Goal: Go to known website: Access a specific website the user already knows

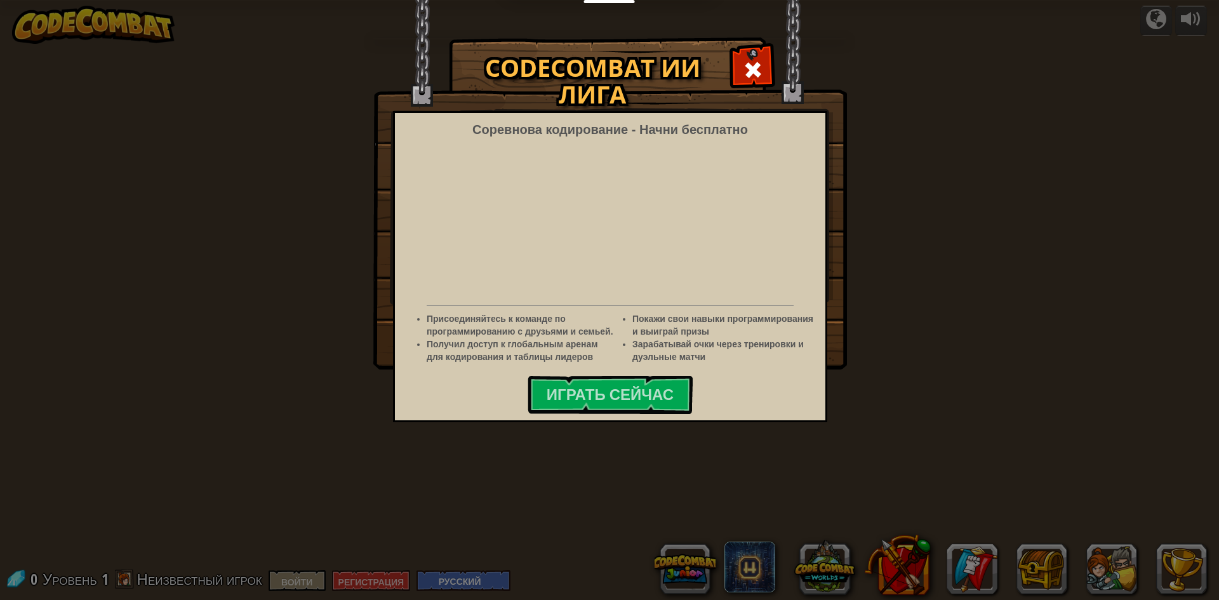
select select "ru"
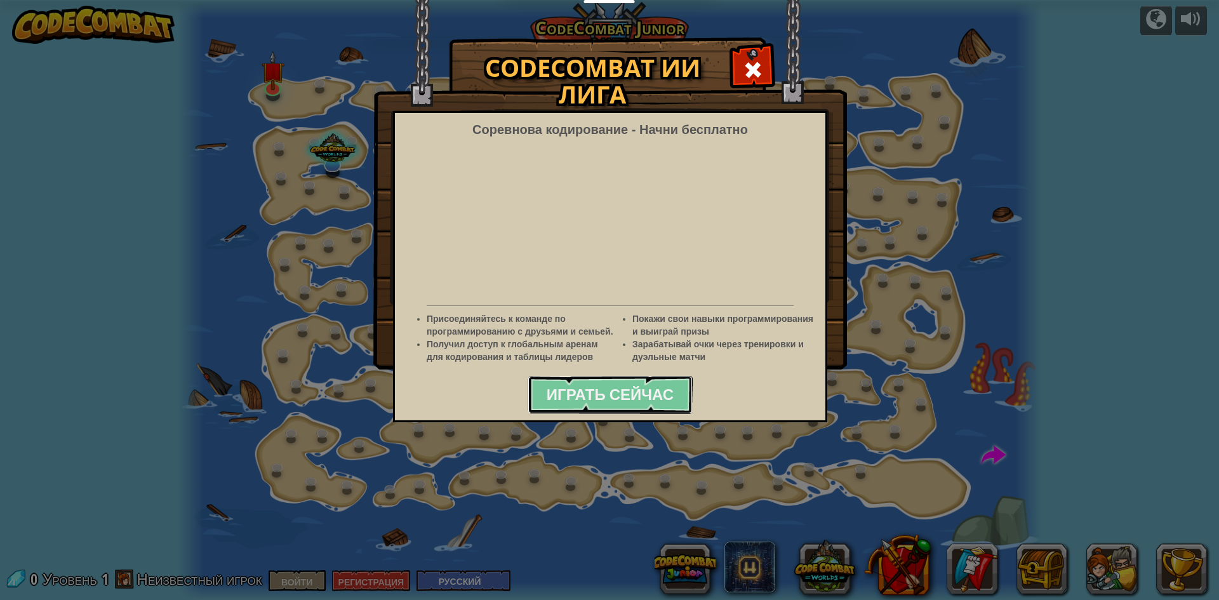
click at [641, 401] on font "Играть сейчас" at bounding box center [609, 394] width 127 height 20
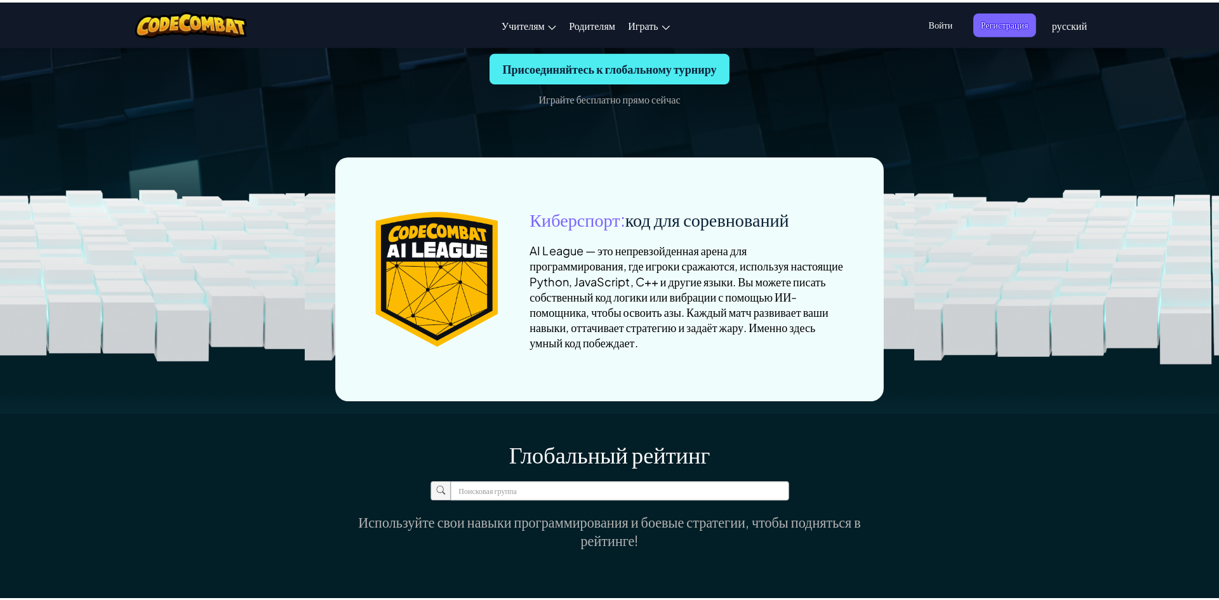
scroll to position [338, 0]
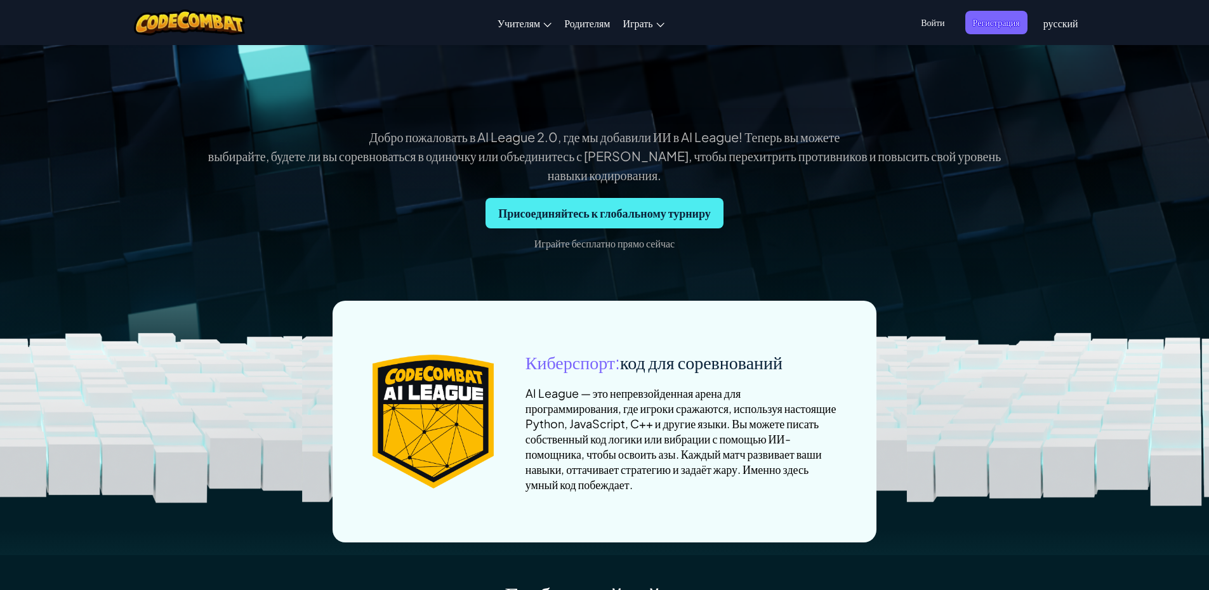
click at [943, 23] on font "Войти" at bounding box center [932, 22] width 23 height 11
